Goal: Find specific page/section: Find specific page/section

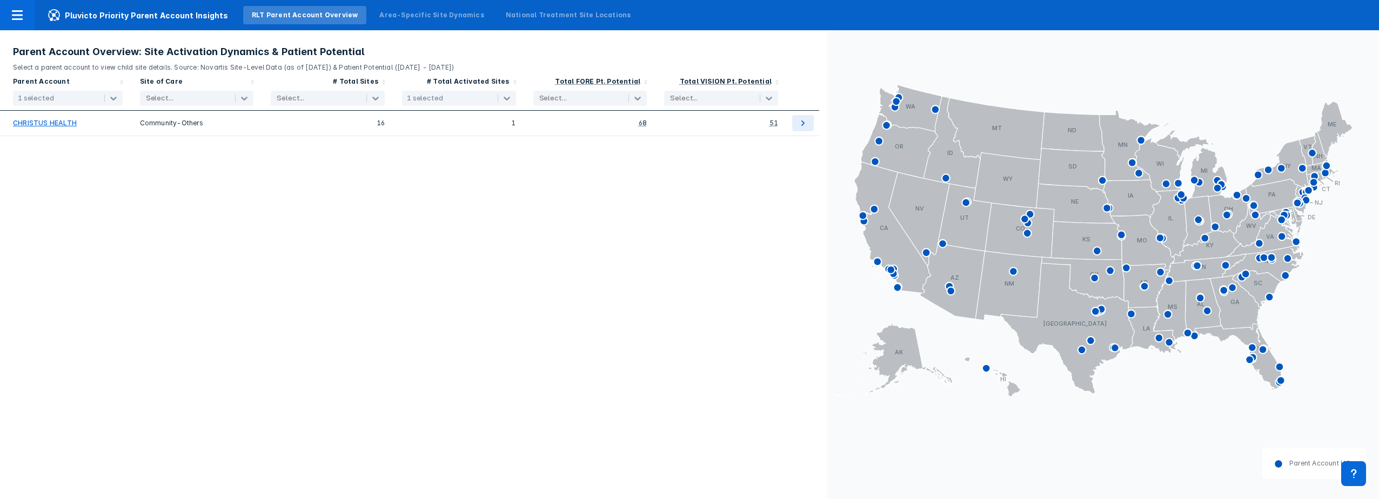
click at [84, 99] on div at bounding box center [75, 98] width 41 height 11
checkbox input "false"
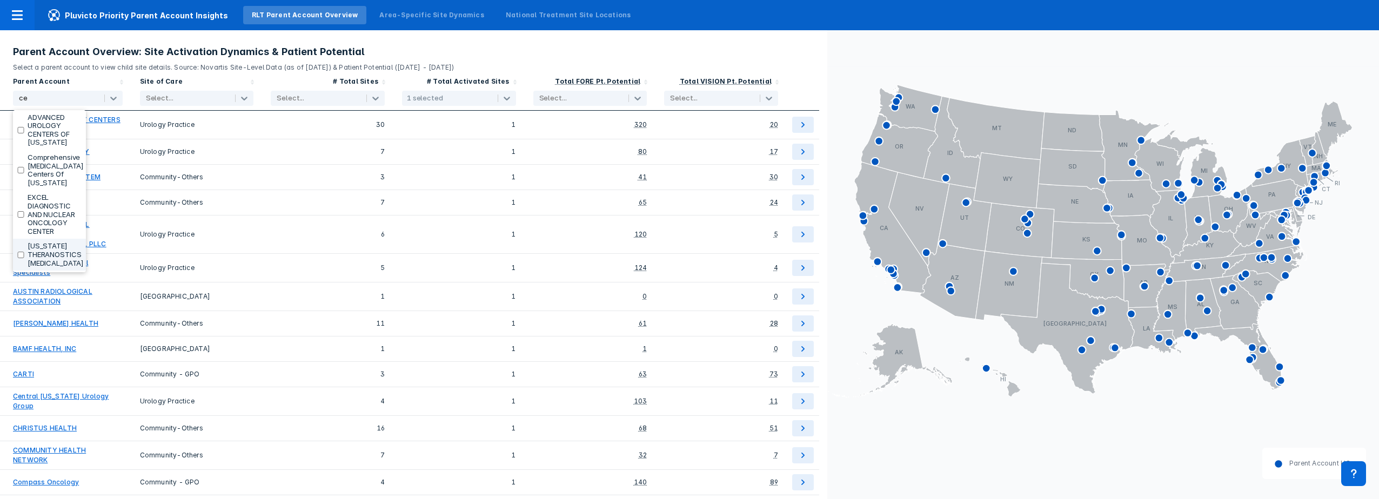
type input "c"
type input "t"
type input "c"
click at [246, 99] on icon at bounding box center [244, 98] width 11 height 11
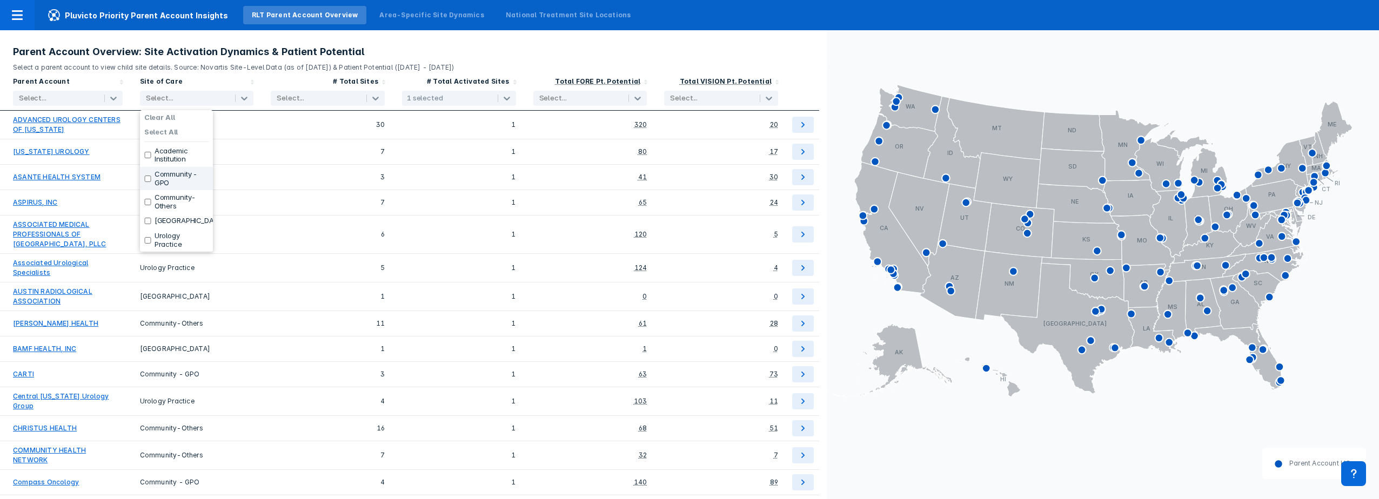
click at [188, 174] on label "Community - GPO" at bounding box center [182, 178] width 54 height 17
checkbox input "true"
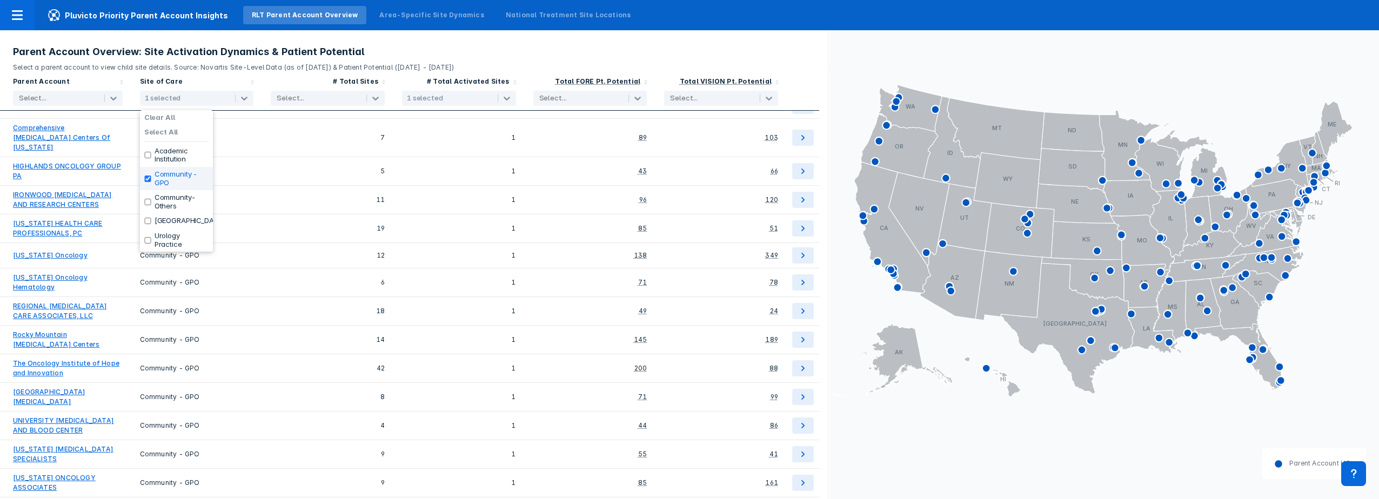
scroll to position [44, 0]
click at [1079, 336] on icon at bounding box center [1067, 328] width 133 height 131
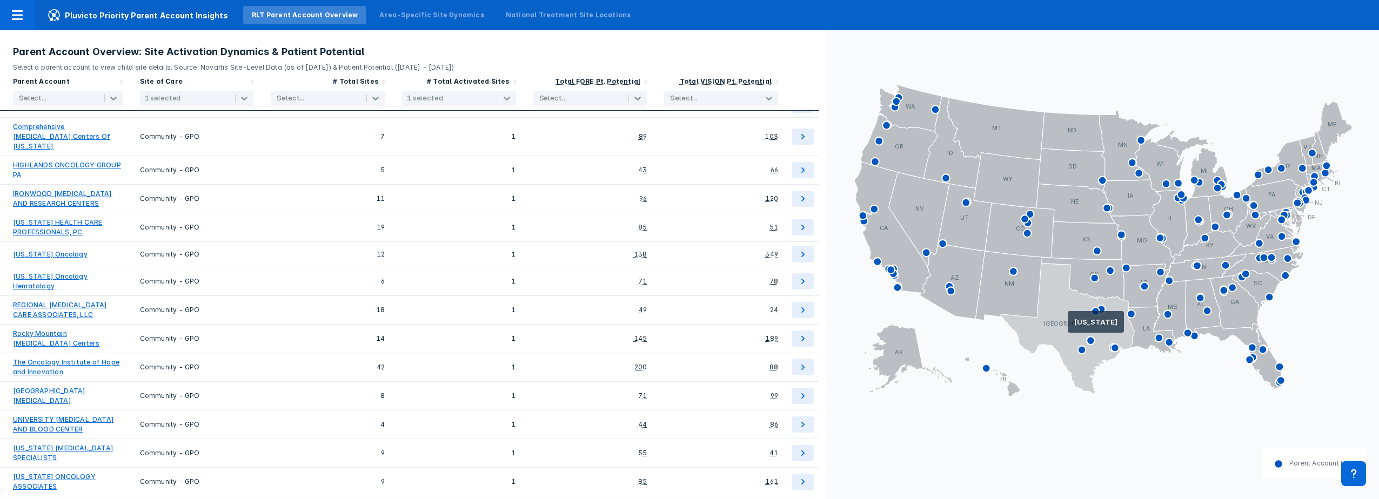
click at [1068, 326] on icon at bounding box center [1067, 328] width 133 height 131
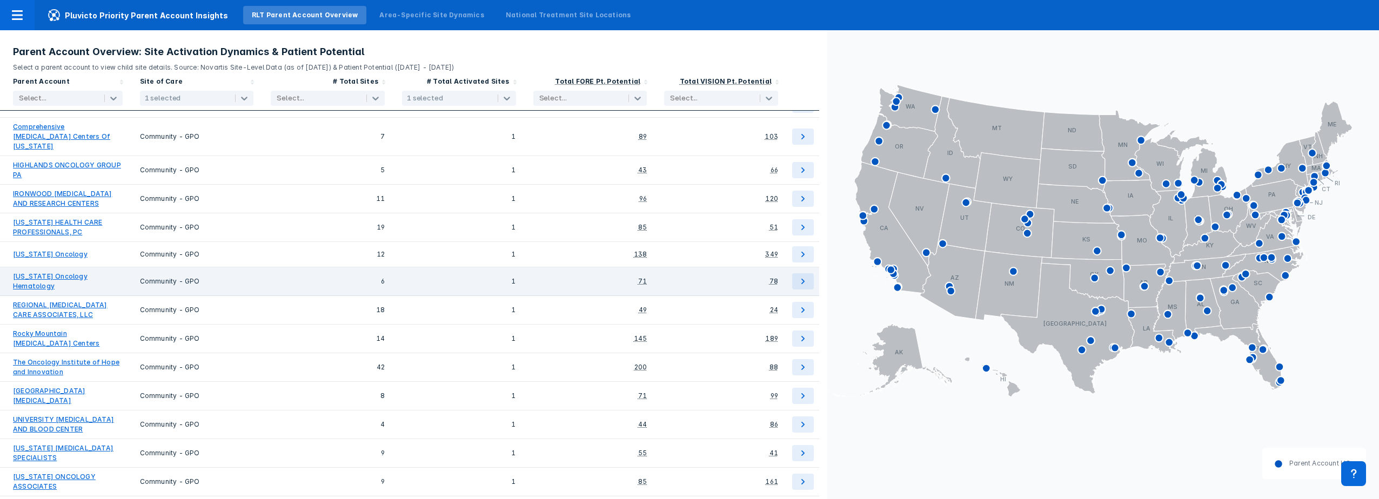
scroll to position [0, 0]
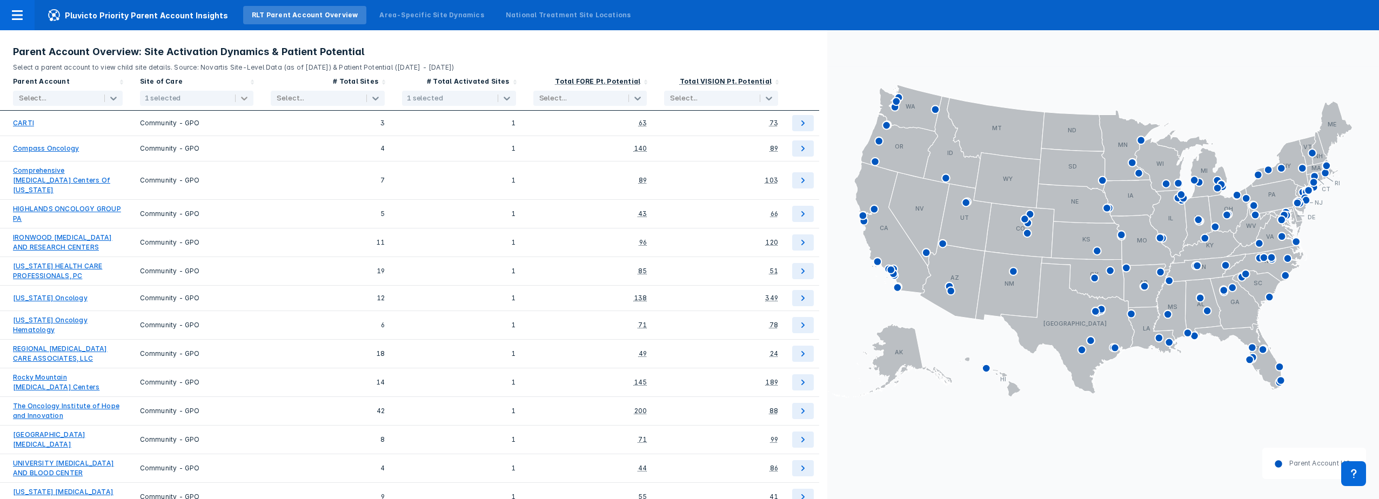
click at [239, 98] on icon at bounding box center [244, 98] width 11 height 11
click at [342, 96] on div at bounding box center [317, 98] width 81 height 11
click at [439, 98] on div "1 selected" at bounding box center [425, 98] width 36 height 9
click at [418, 133] on label "Select All" at bounding box center [423, 132] width 34 height 9
checkbox input "true"
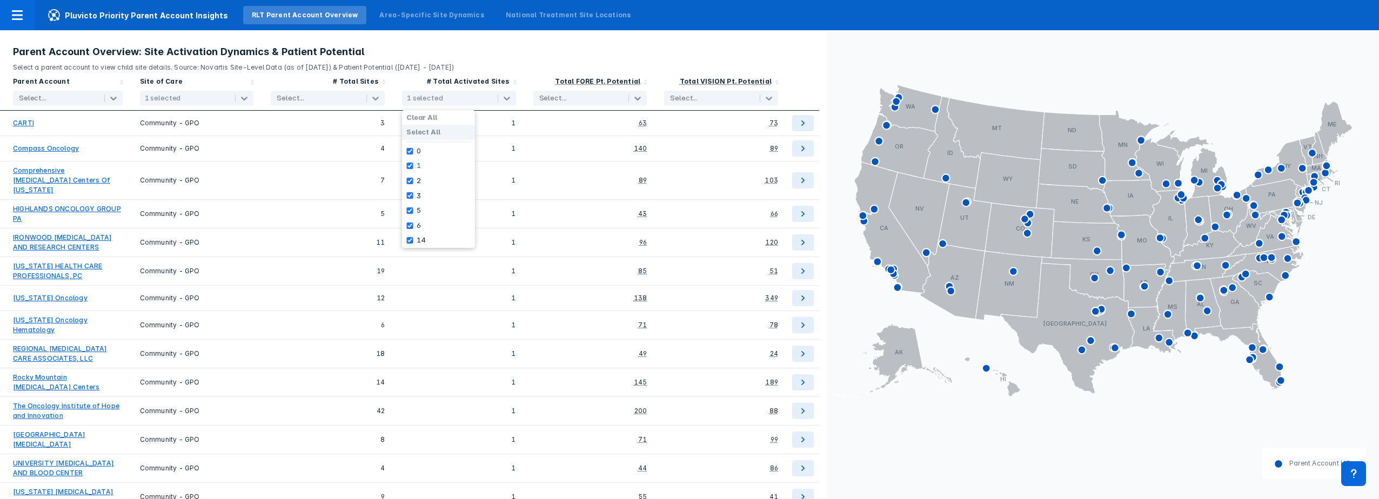
checkbox input "true"
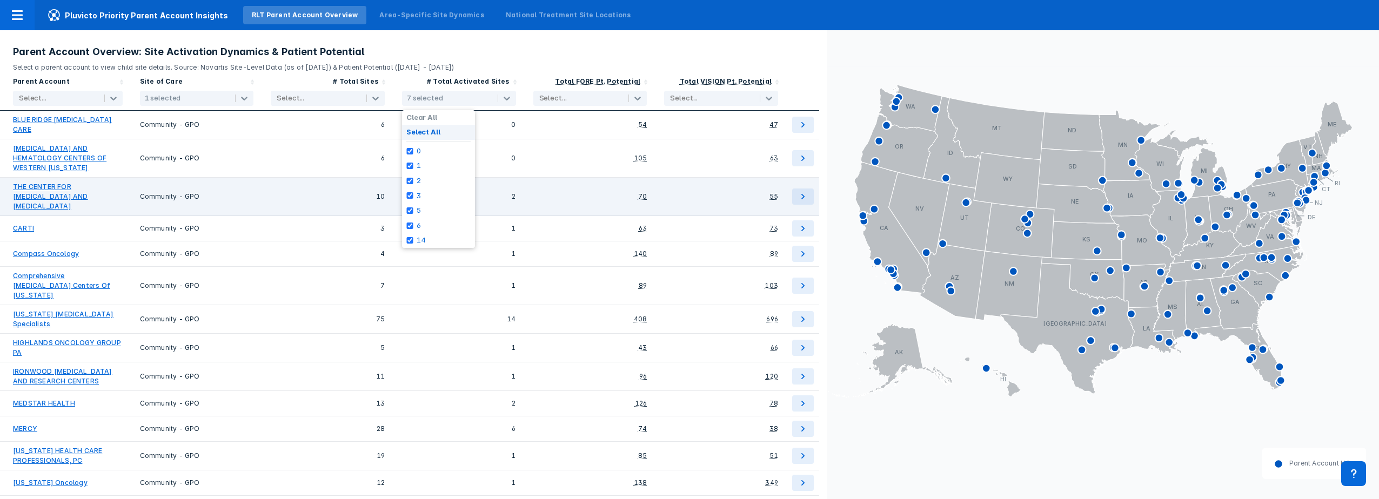
click at [73, 184] on link "THE CENTER FOR [MEDICAL_DATA] AND [MEDICAL_DATA]" at bounding box center [68, 196] width 110 height 29
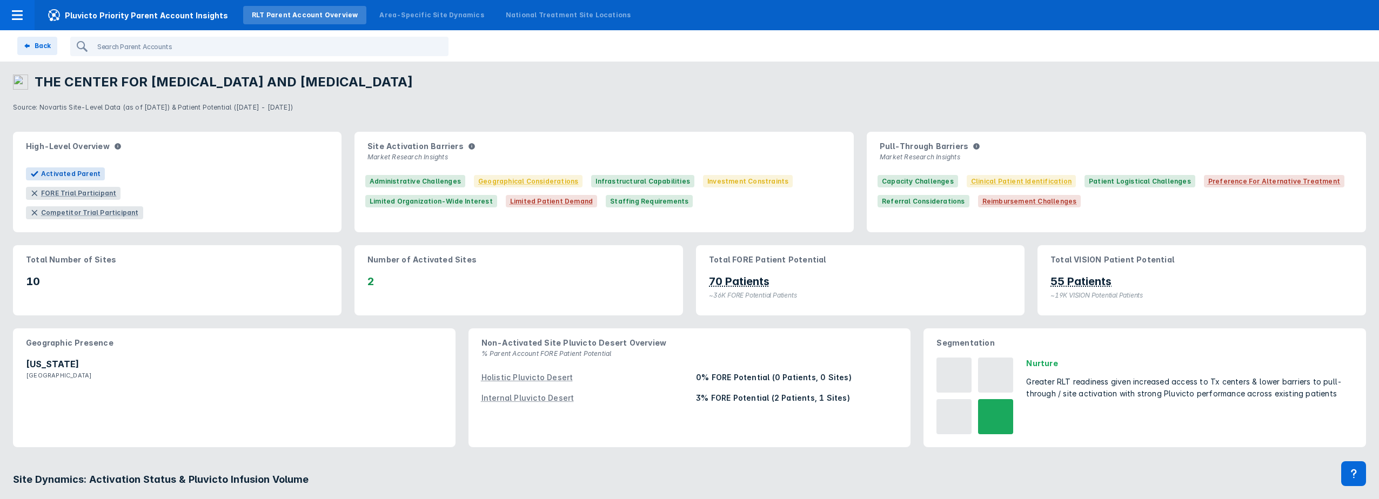
click at [489, 477] on h3 "Site Dynamics: Activation Status & Pluvicto Infusion Volume" at bounding box center [689, 479] width 1353 height 13
